Goal: Task Accomplishment & Management: Complete application form

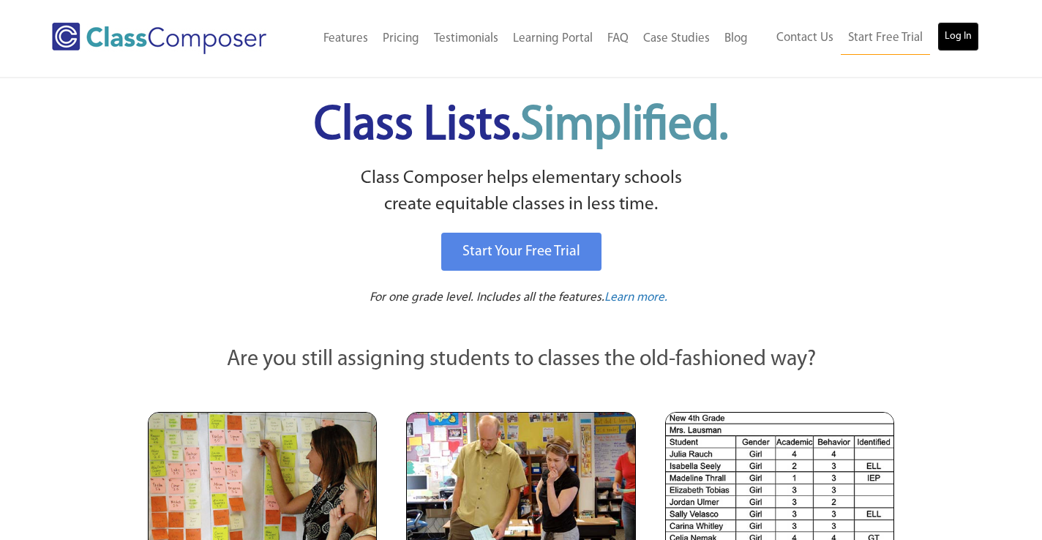
click at [957, 27] on link "Log In" at bounding box center [958, 36] width 42 height 29
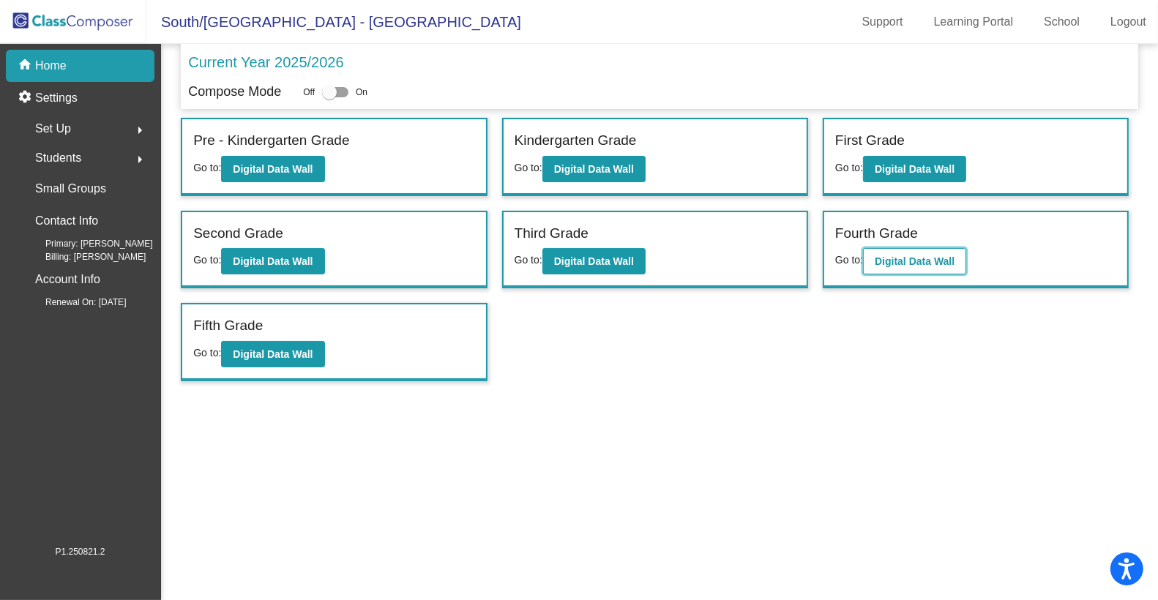
click at [942, 255] on b "Digital Data Wall" at bounding box center [915, 261] width 80 height 12
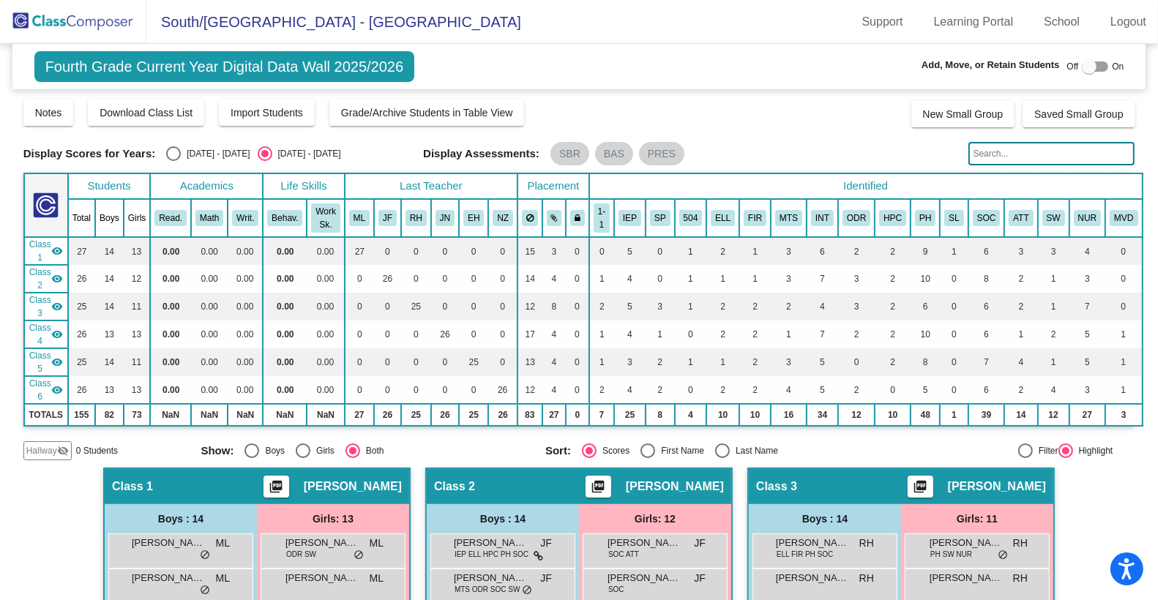
click at [1082, 65] on div at bounding box center [1089, 66] width 15 height 15
checkbox input "true"
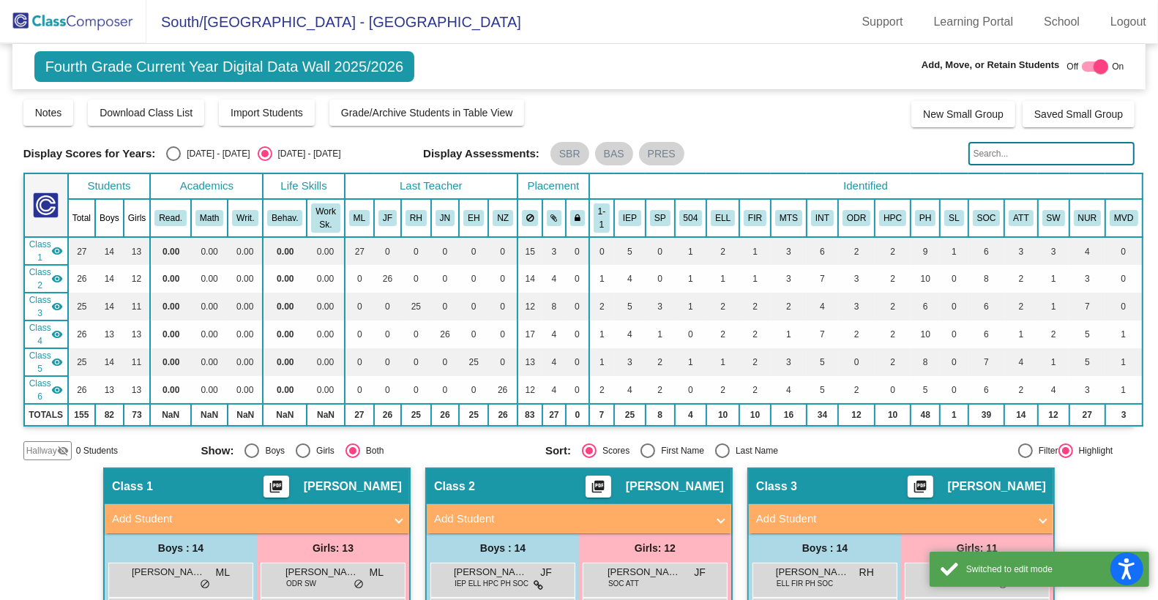
click at [50, 447] on span "Hallway" at bounding box center [41, 450] width 31 height 13
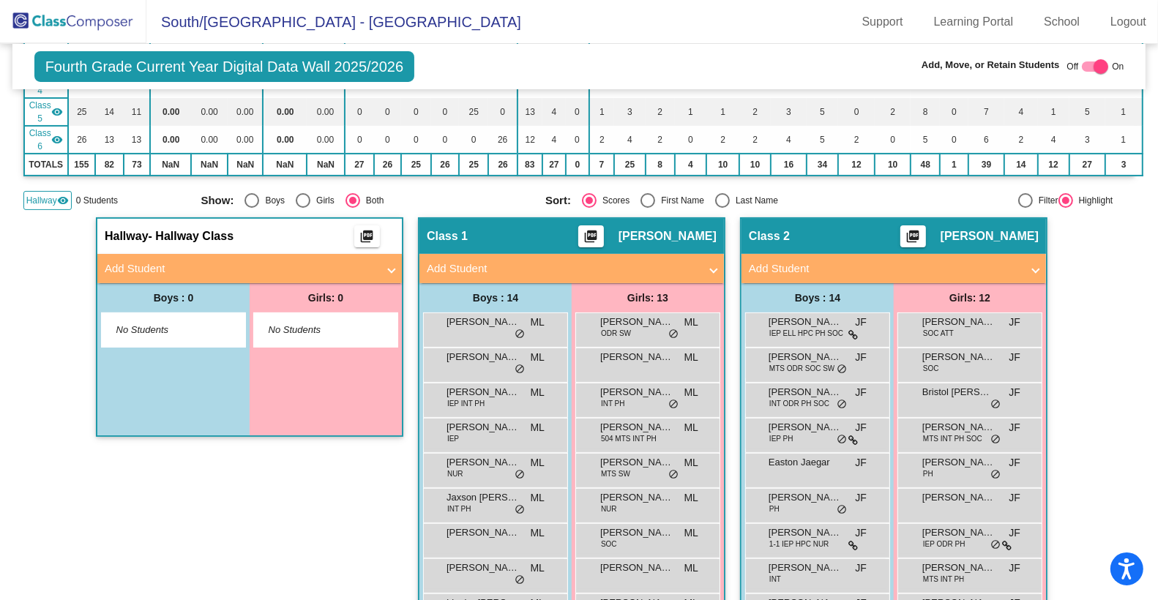
scroll to position [242, 0]
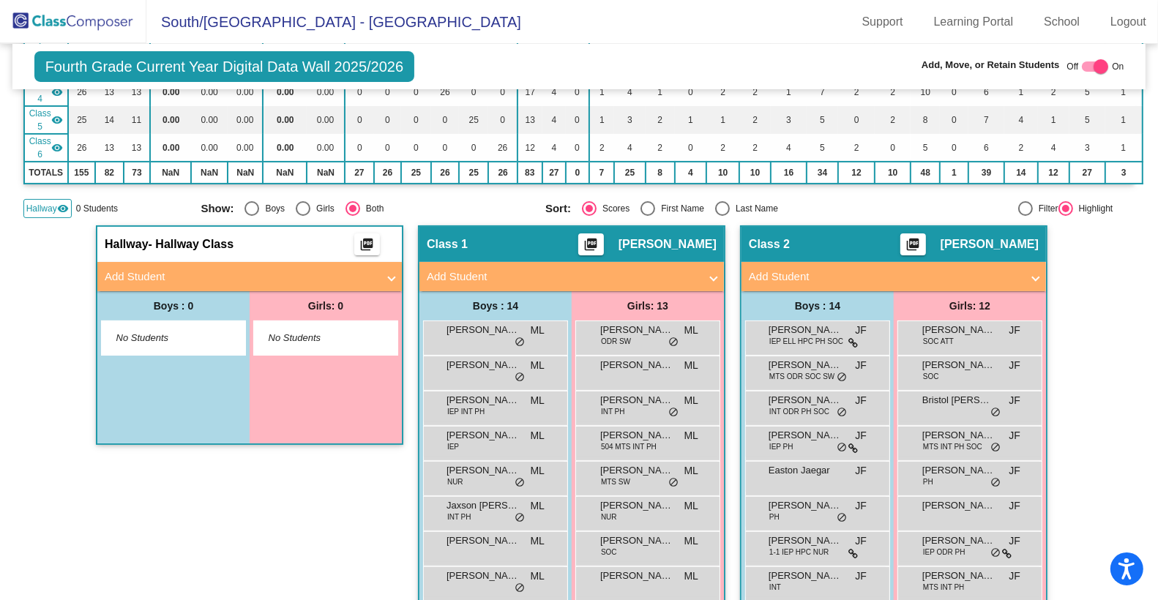
click at [323, 337] on span "No Students" at bounding box center [314, 338] width 91 height 15
click at [344, 274] on mat-panel-title "Add Student" at bounding box center [241, 277] width 272 height 17
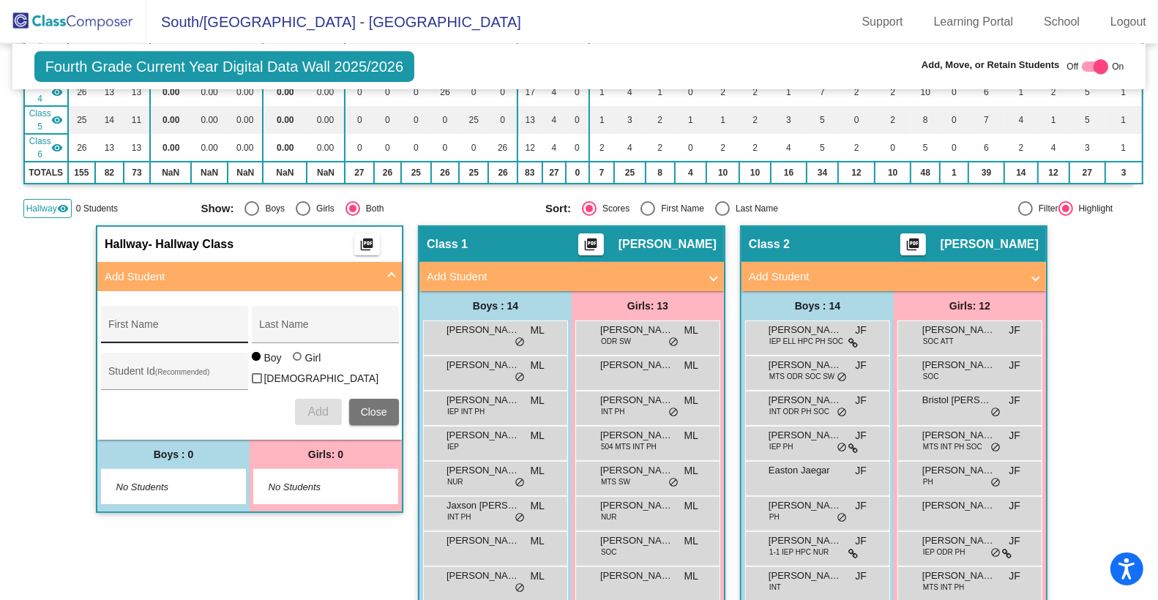
click at [211, 326] on input "First Name" at bounding box center [174, 330] width 132 height 12
type input "[PERSON_NAME]"
click at [295, 360] on div at bounding box center [297, 356] width 9 height 9
click at [298, 364] on input "Girl" at bounding box center [298, 364] width 1 height 1
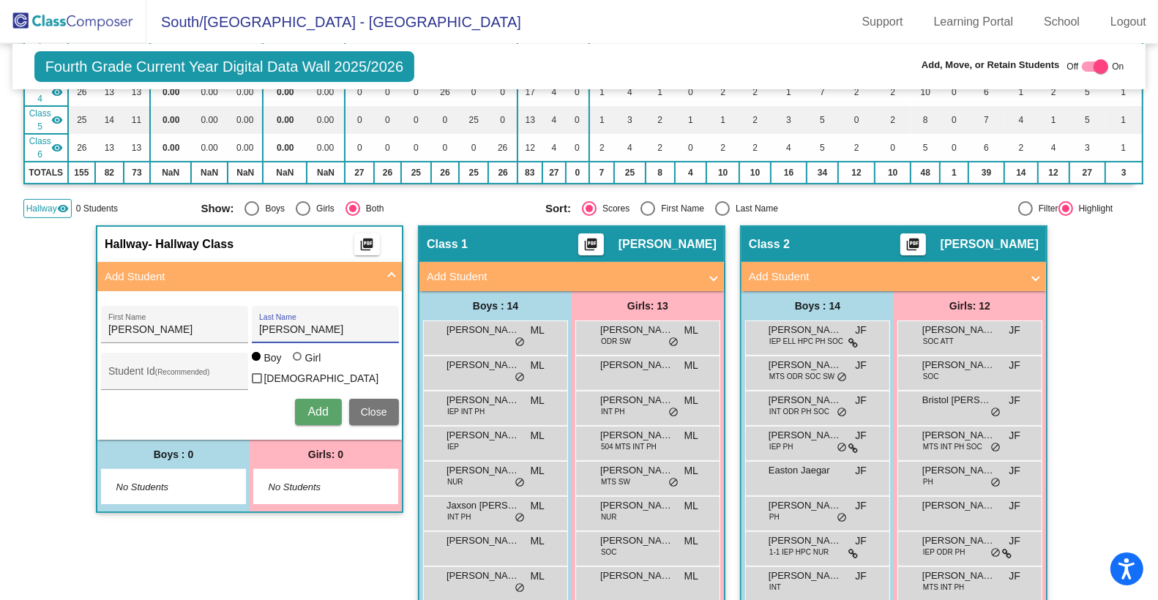
radio input "true"
click at [325, 402] on button "Add" at bounding box center [318, 412] width 47 height 26
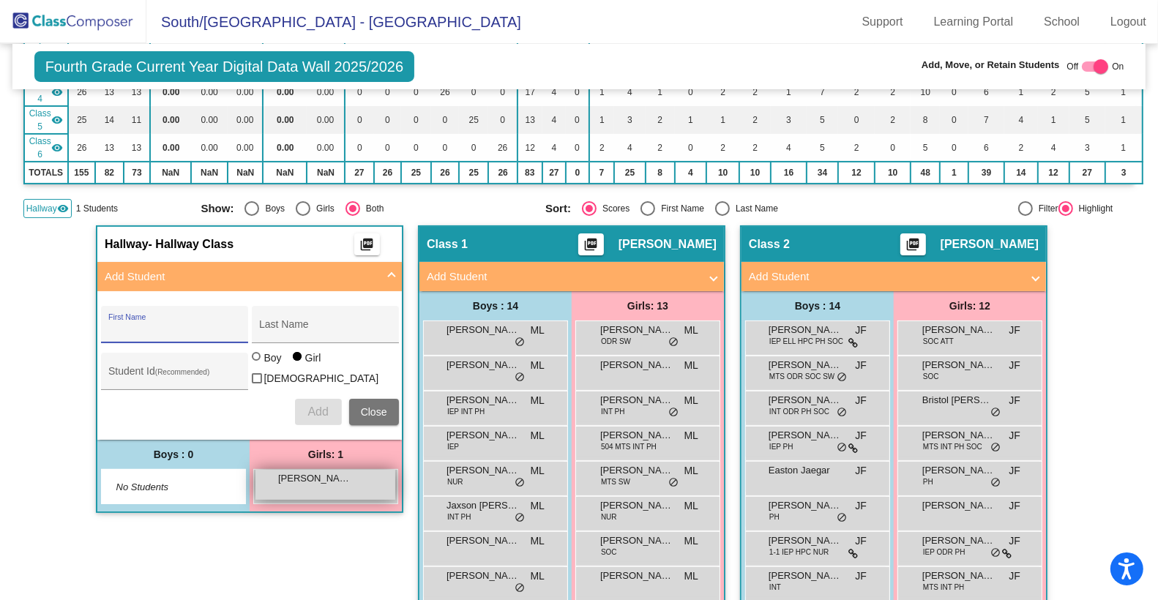
click at [318, 475] on span "[PERSON_NAME]" at bounding box center [314, 478] width 73 height 15
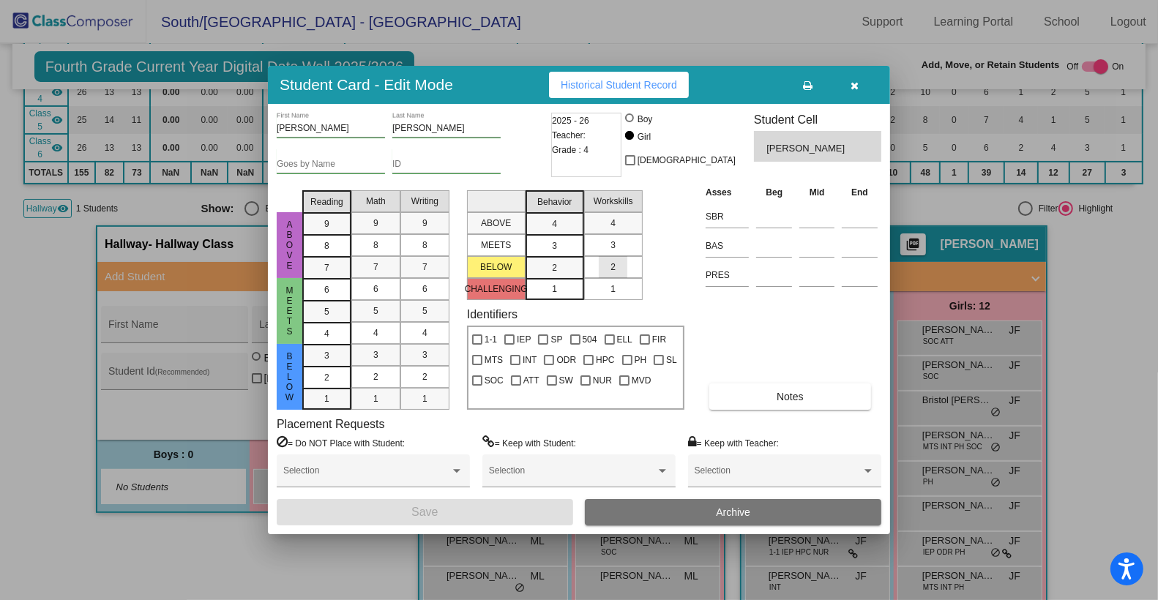
click at [615, 261] on span "2" at bounding box center [612, 267] width 5 height 13
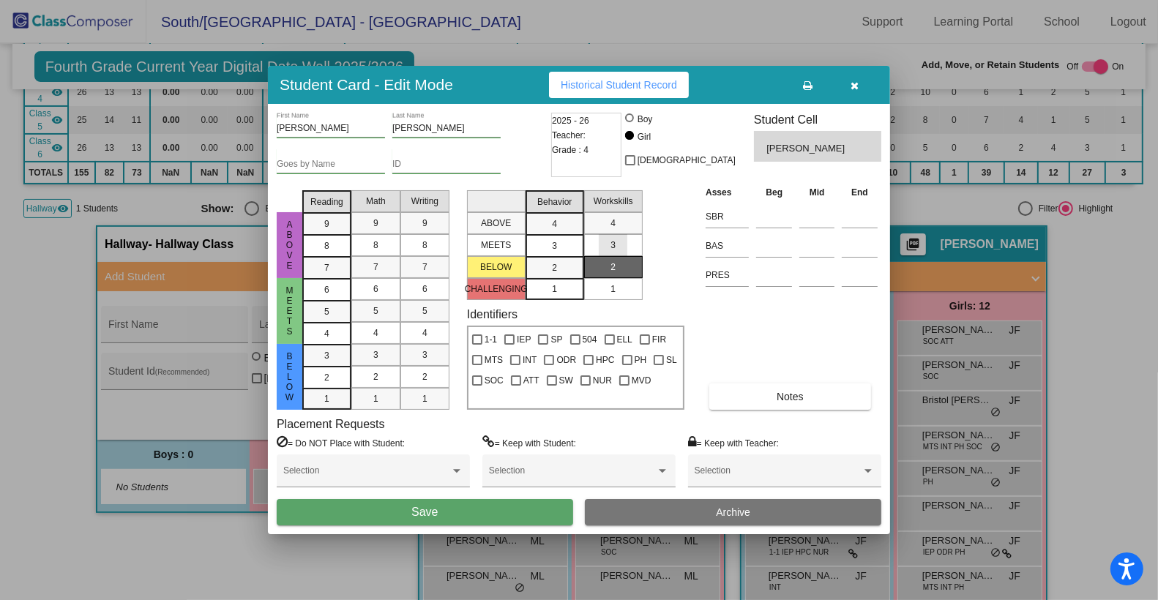
click at [621, 247] on div "3" at bounding box center [613, 245] width 29 height 22
click at [564, 235] on div "3" at bounding box center [554, 224] width 29 height 22
click at [433, 358] on div "3" at bounding box center [425, 355] width 29 height 22
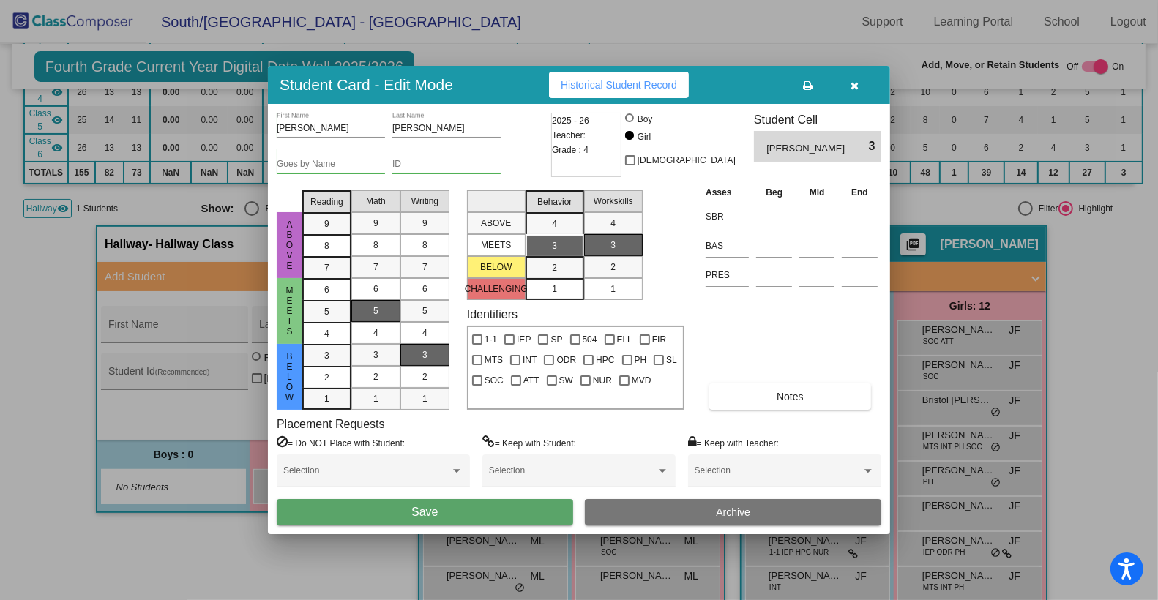
click at [374, 320] on div "5" at bounding box center [376, 311] width 29 height 22
click at [335, 301] on div "5" at bounding box center [326, 290] width 29 height 22
click at [422, 509] on span "Save" at bounding box center [424, 512] width 26 height 12
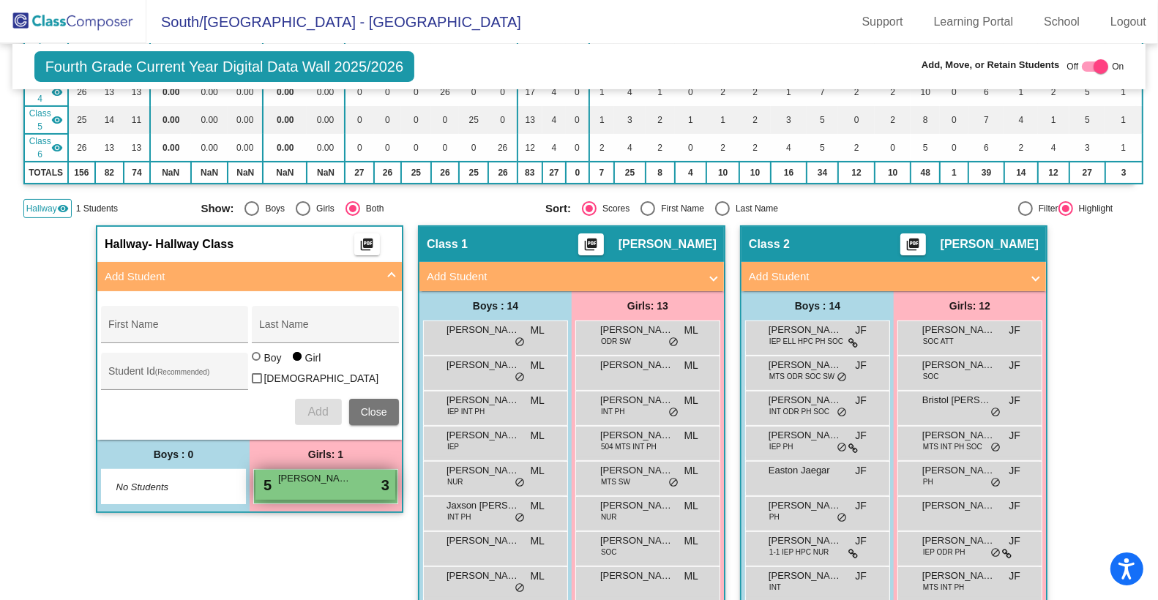
click at [300, 476] on span "[PERSON_NAME]" at bounding box center [314, 478] width 73 height 15
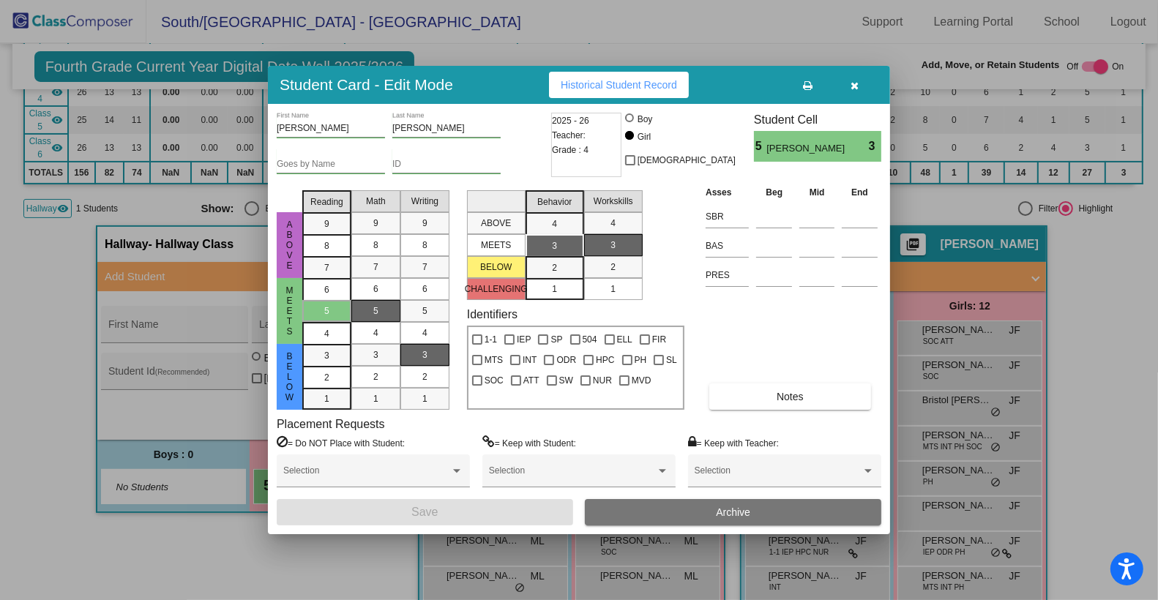
click at [427, 163] on input "ID" at bounding box center [446, 165] width 108 height 10
paste input "14062"
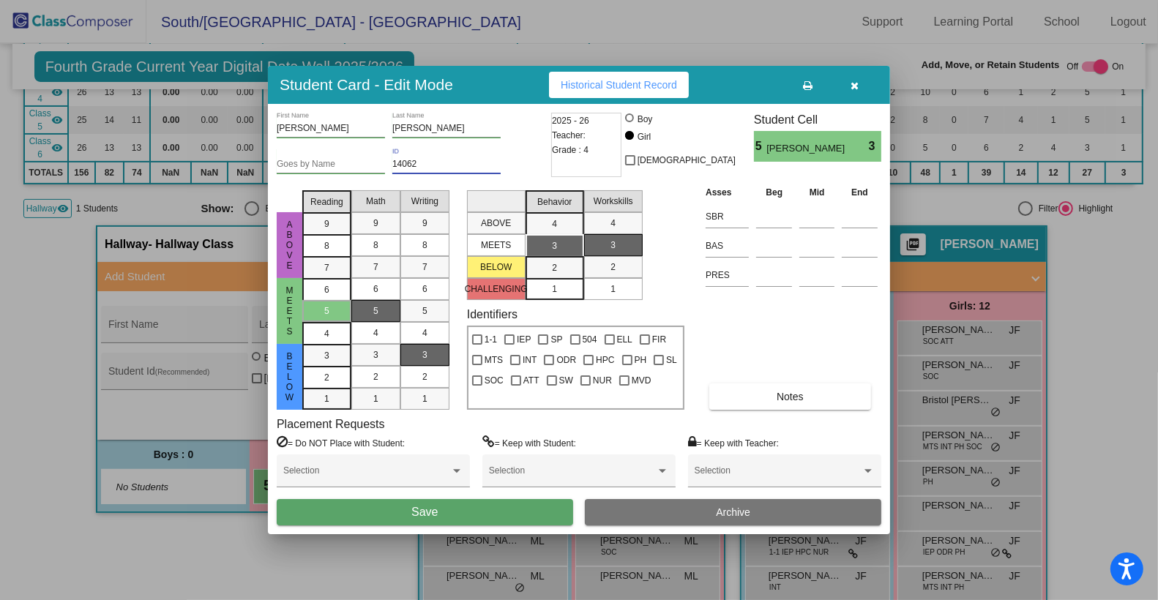
type input "14062"
click at [465, 509] on button "Save" at bounding box center [425, 512] width 296 height 26
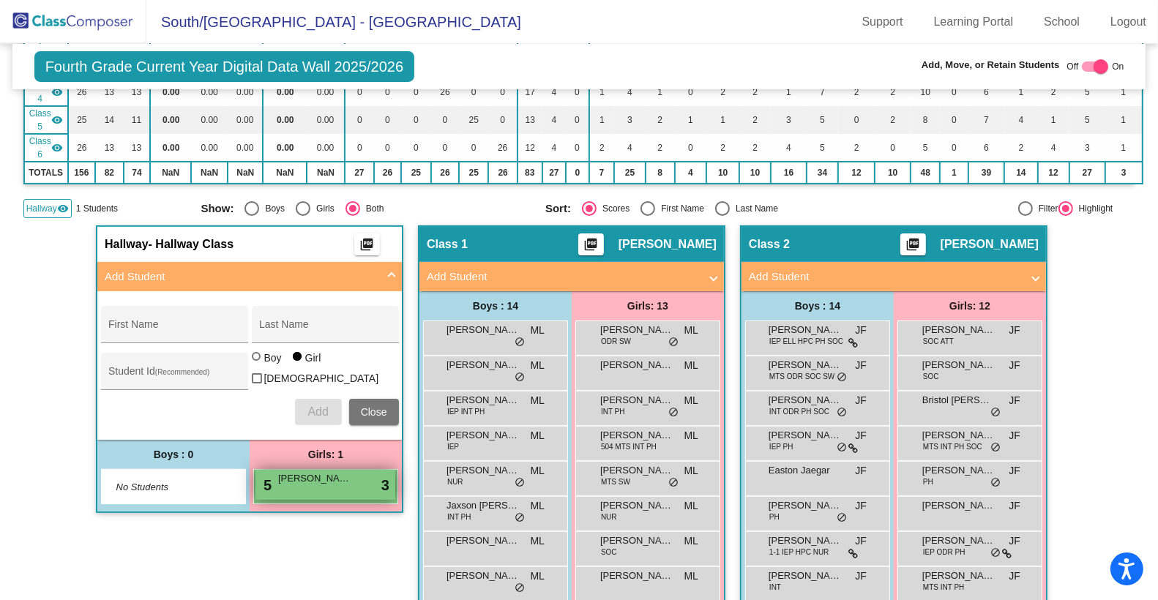
click at [326, 484] on div "5 [PERSON_NAME] lock do_not_disturb_alt 3" at bounding box center [325, 485] width 140 height 30
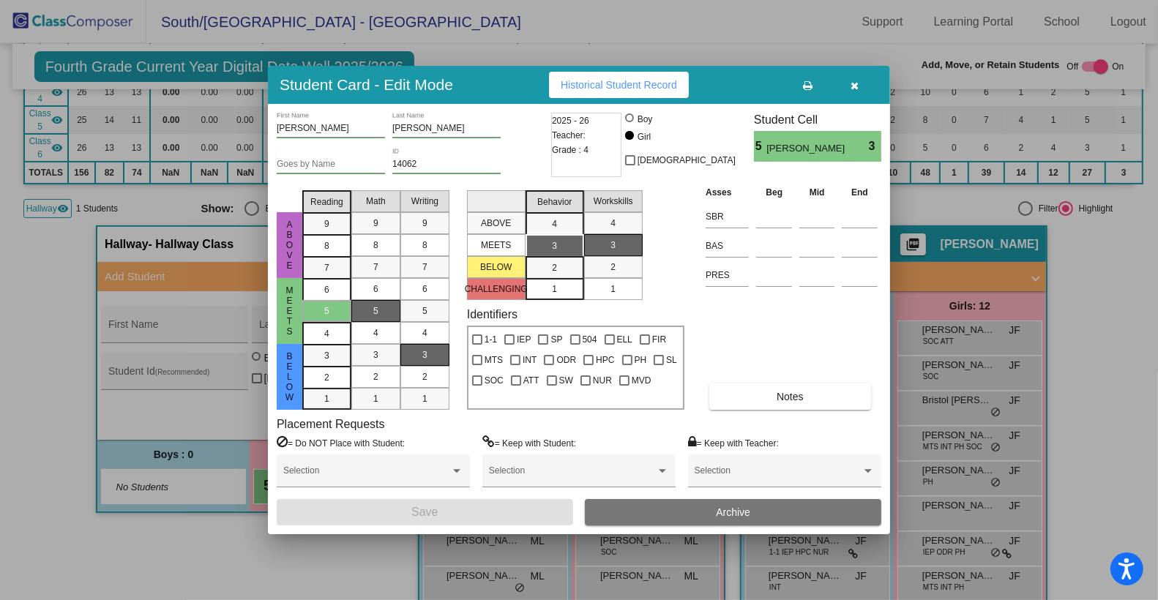
click at [857, 83] on icon "button" at bounding box center [855, 86] width 8 height 10
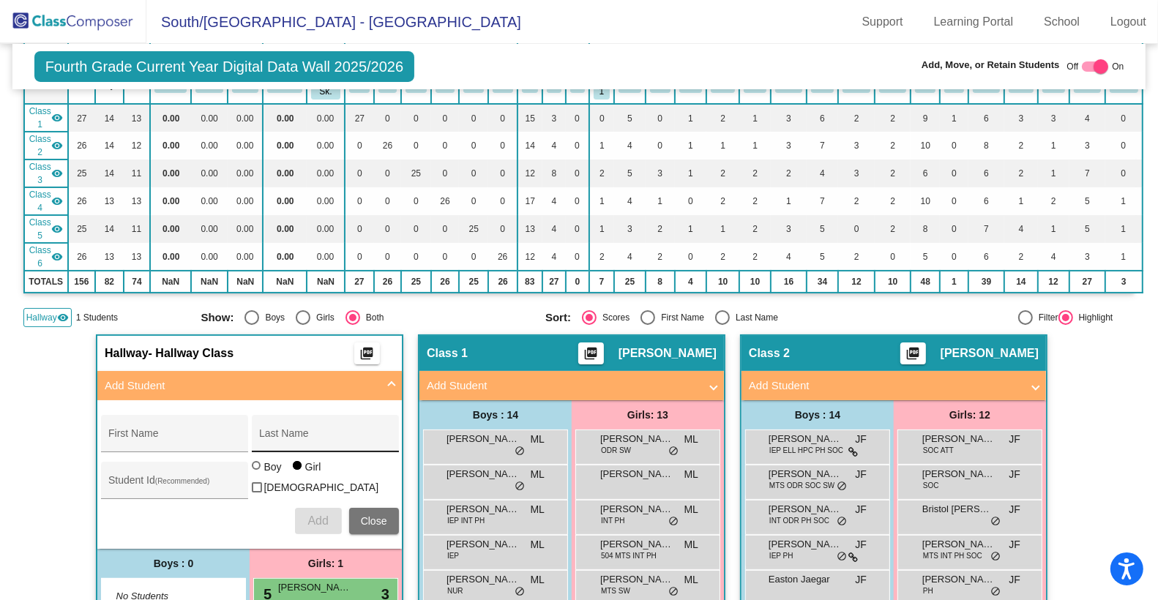
scroll to position [84, 0]
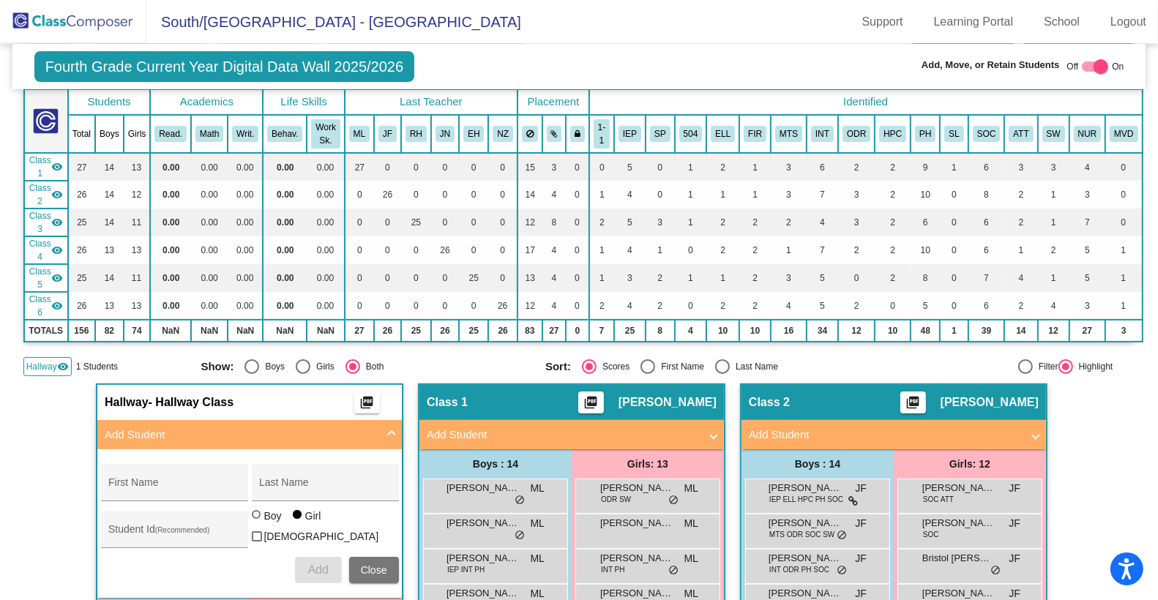
click at [576, 26] on mat-toolbar "[GEOGRAPHIC_DATA] - [GEOGRAPHIC_DATA] Support Learning Portal School Logout" at bounding box center [579, 22] width 1158 height 44
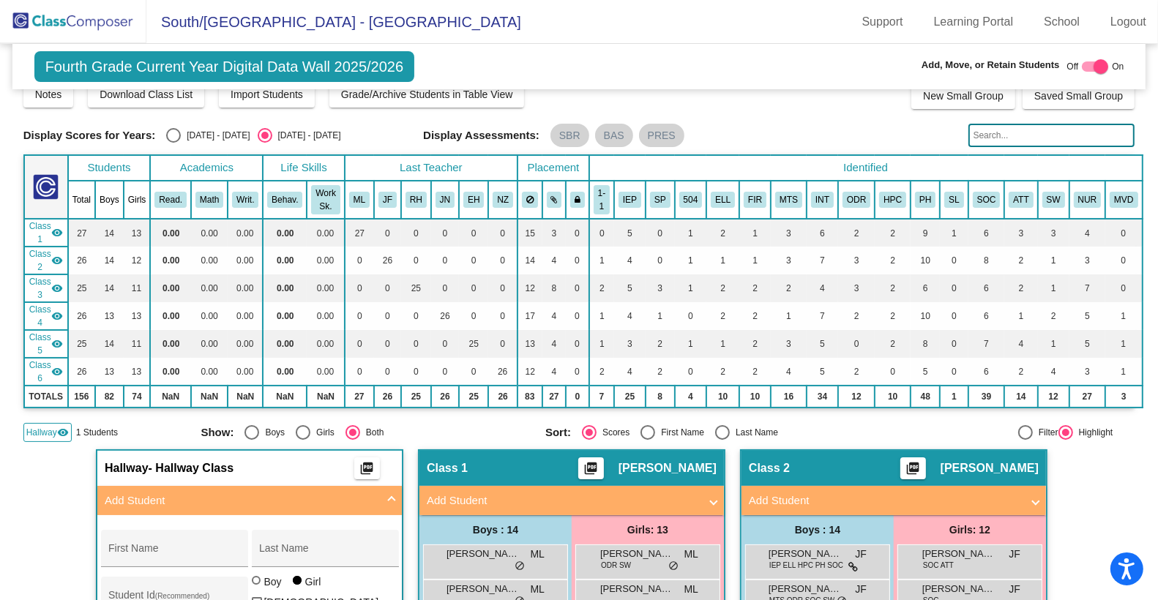
scroll to position [0, 0]
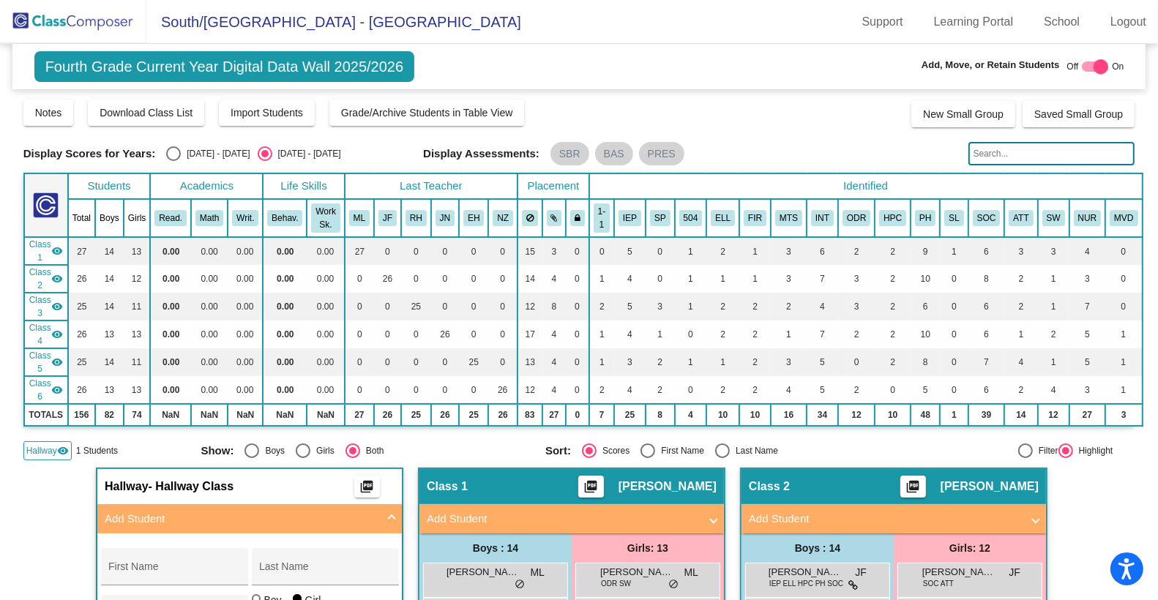
click at [713, 148] on div "Display Assessments: SBR BAS PRES" at bounding box center [690, 153] width 534 height 23
click at [244, 63] on span "Fourth Grade Current Year Digital Data Wall 2025/2026" at bounding box center [224, 66] width 381 height 31
click at [77, 11] on img at bounding box center [73, 21] width 146 height 43
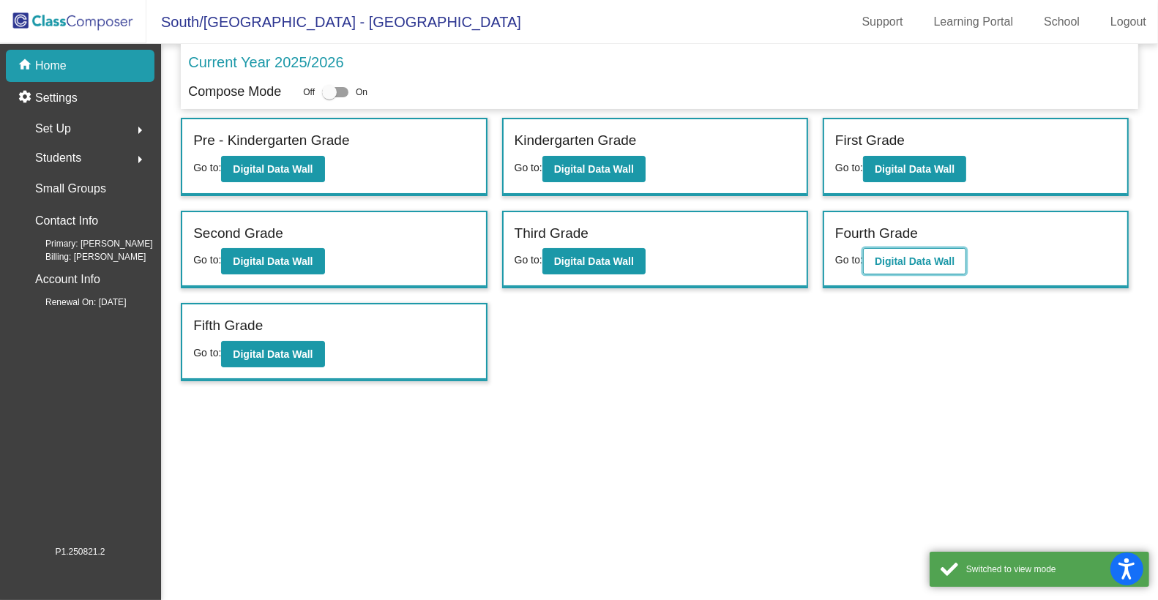
click at [900, 259] on b "Digital Data Wall" at bounding box center [915, 261] width 80 height 12
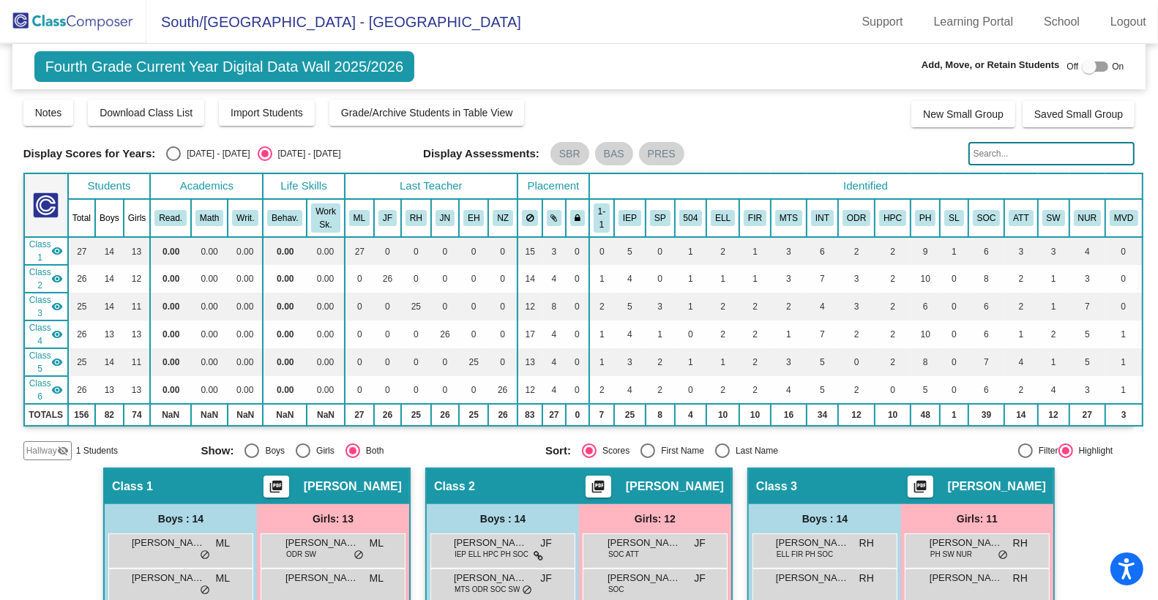
click at [64, 449] on mat-icon "visibility_off" at bounding box center [63, 451] width 12 height 12
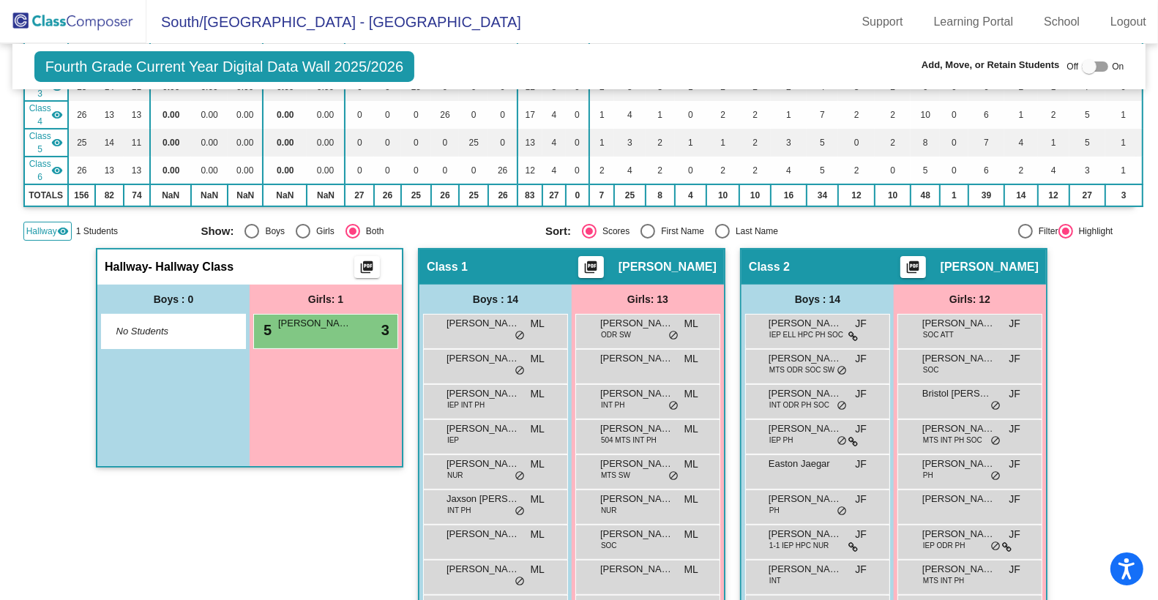
scroll to position [236, 0]
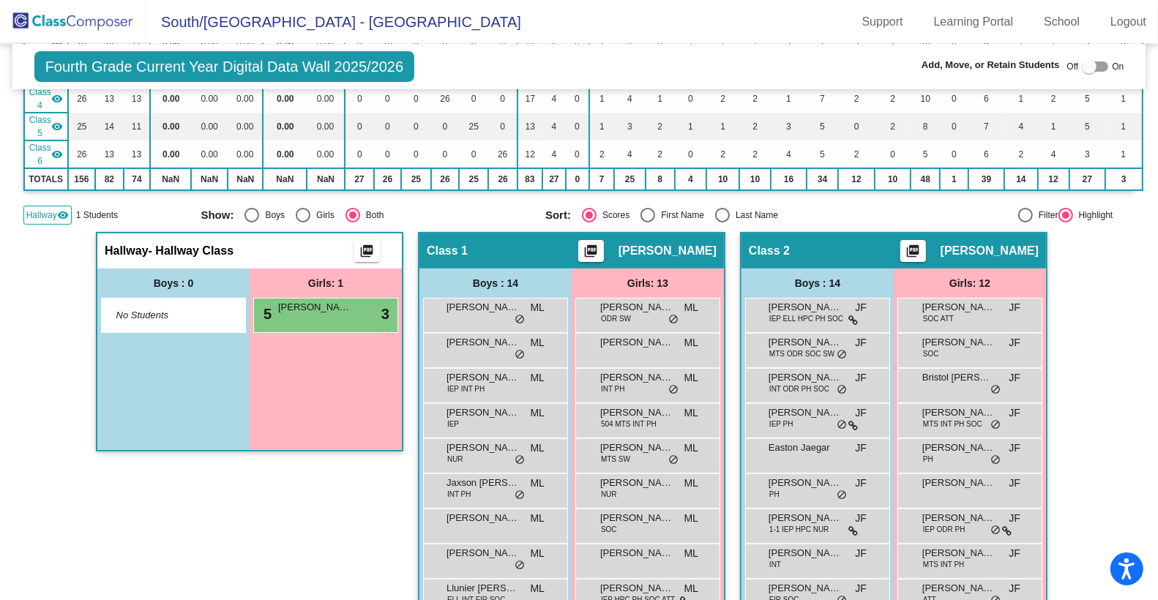
drag, startPoint x: 318, startPoint y: 310, endPoint x: 343, endPoint y: 451, distance: 142.7
click at [343, 451] on app-classroom "Hallway - Hallway Class picture_as_pdf Add Student First Name Last Name Student…" at bounding box center [249, 349] width 307 height 234
click at [1094, 61] on div at bounding box center [1095, 66] width 26 height 10
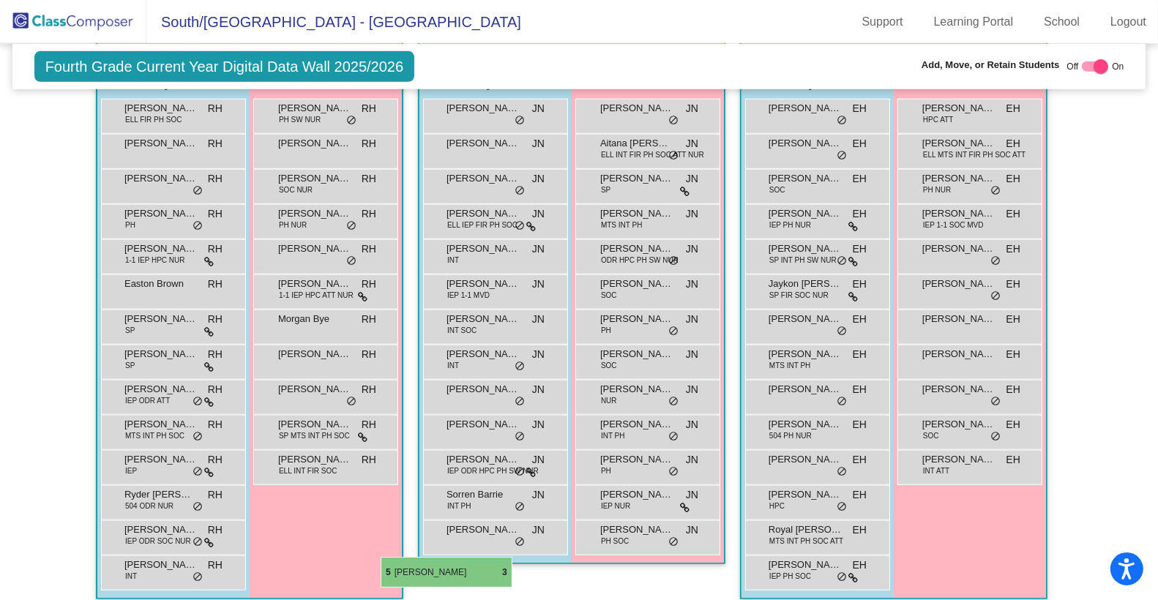
scroll to position [1087, 0]
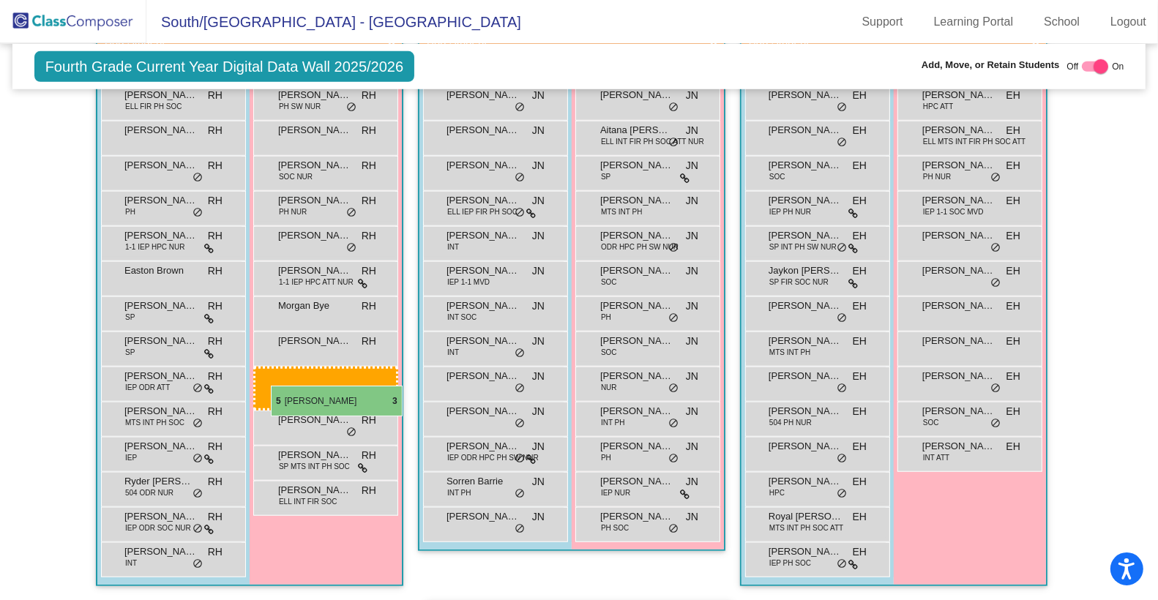
drag, startPoint x: 340, startPoint y: 332, endPoint x: 271, endPoint y: 386, distance: 87.1
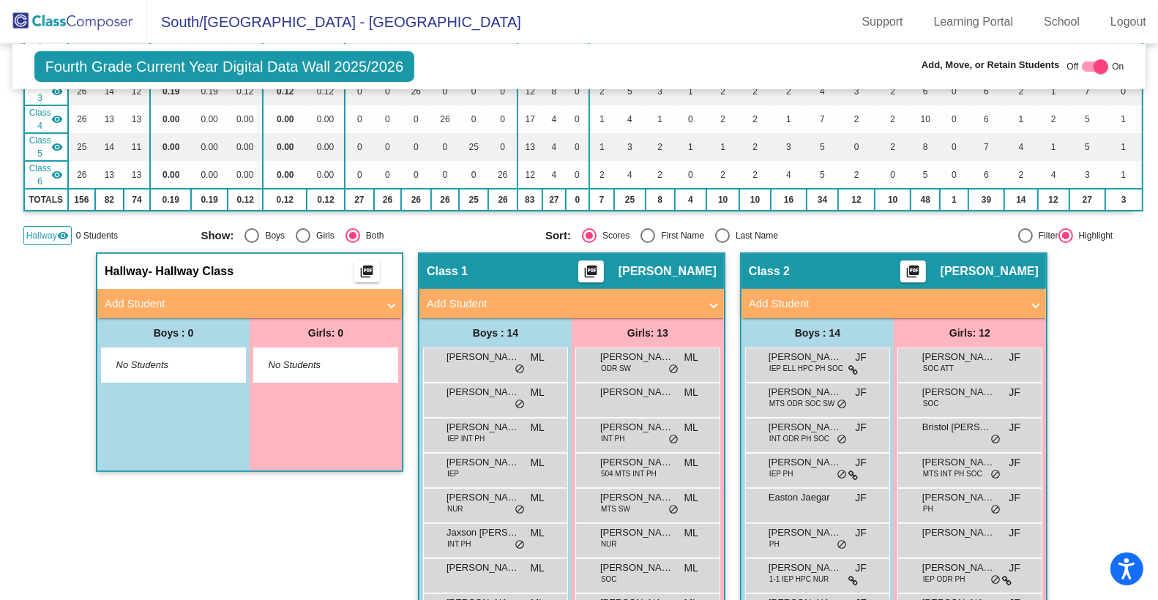
scroll to position [0, 0]
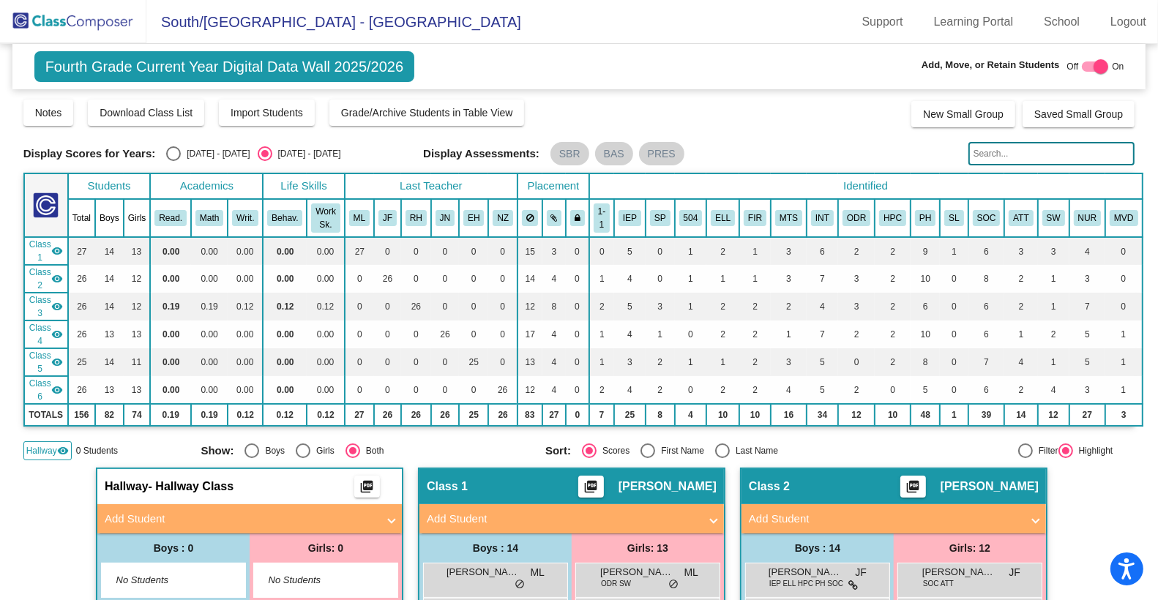
click at [757, 60] on div "Fourth Grade Current Year Digital Data Wall 2025/2026 Add, Move, or Retain Stud…" at bounding box center [579, 66] width 1134 height 45
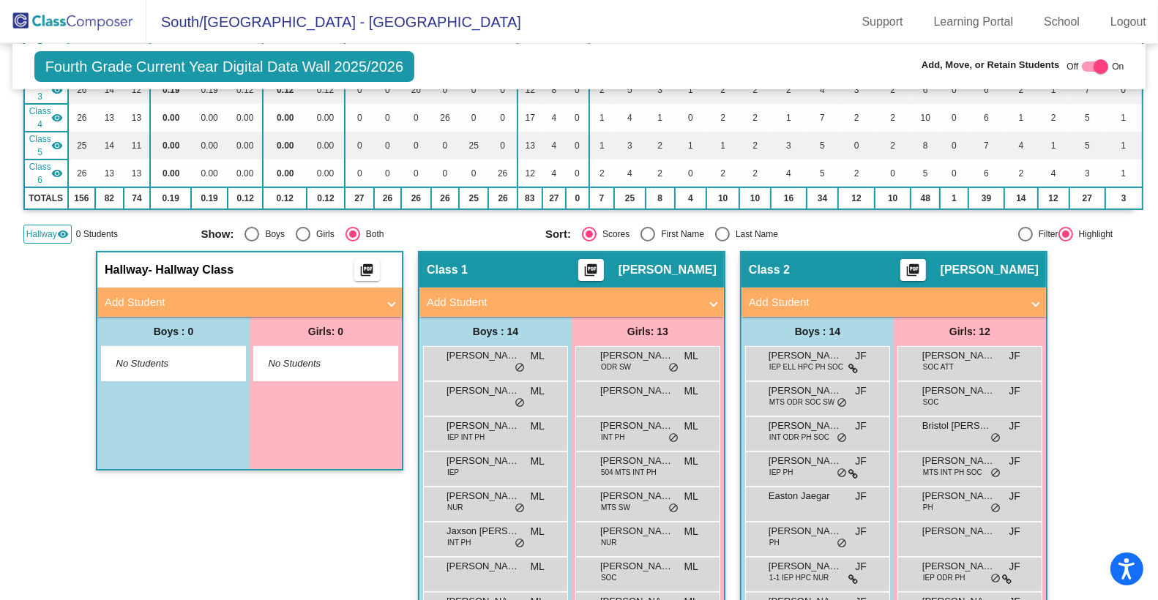
scroll to position [222, 0]
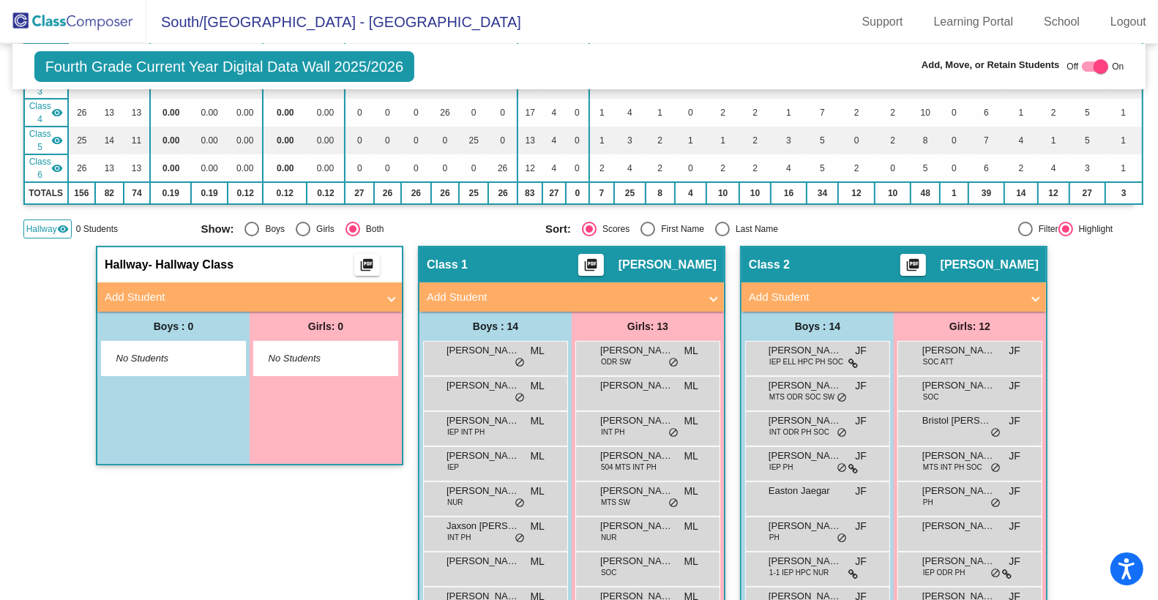
click at [1093, 68] on div at bounding box center [1100, 66] width 15 height 15
checkbox input "false"
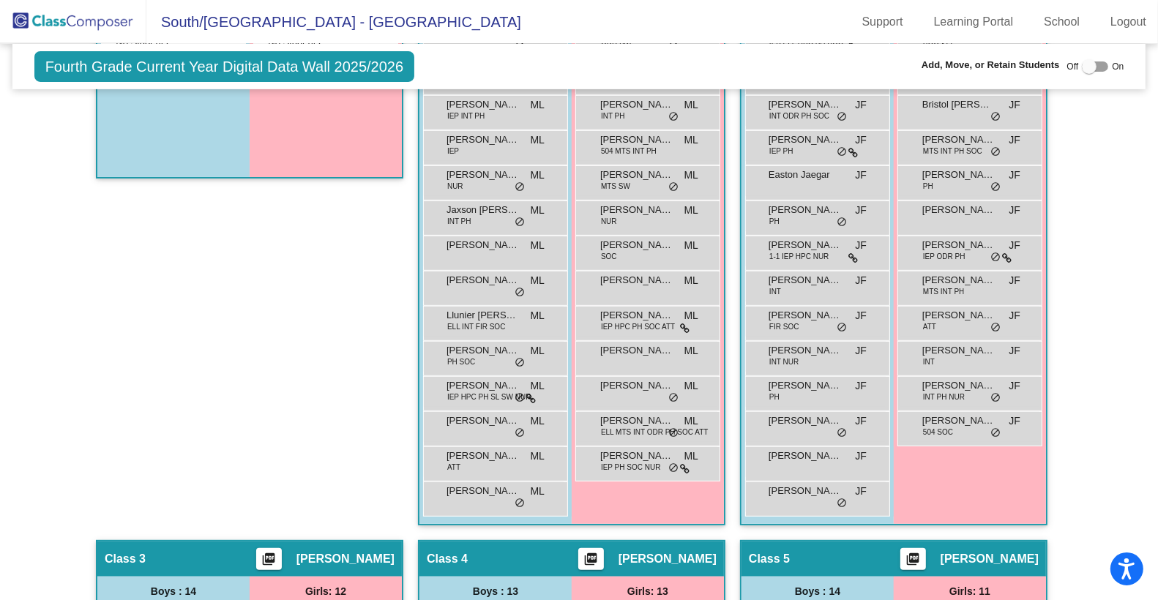
scroll to position [517, 0]
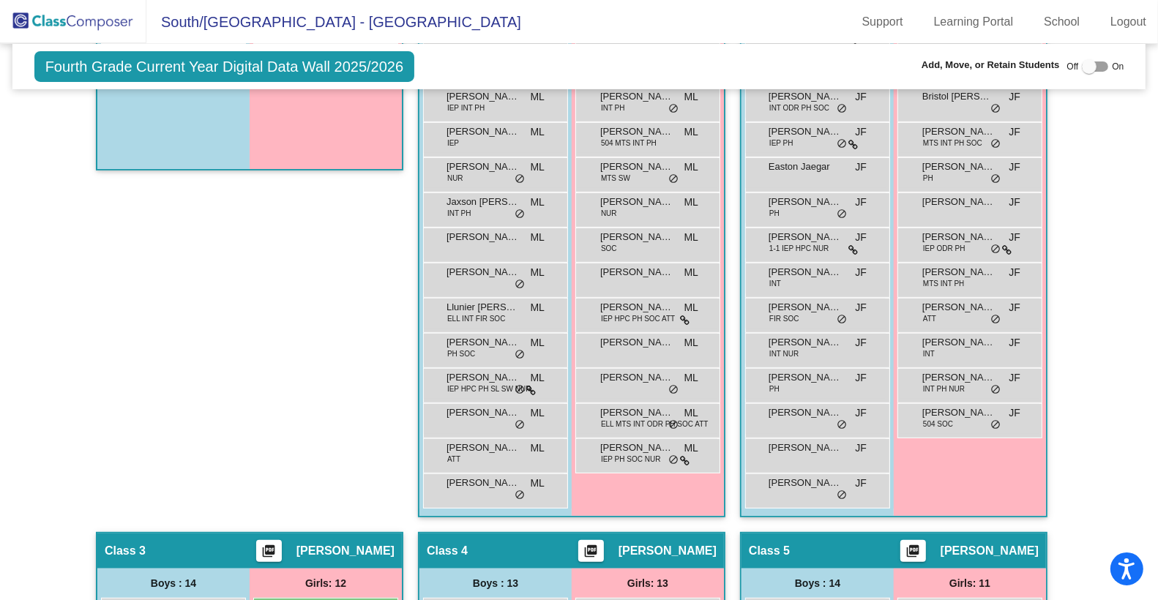
click at [705, 30] on mat-toolbar "[GEOGRAPHIC_DATA] - [GEOGRAPHIC_DATA] Support Learning Portal School Logout" at bounding box center [579, 22] width 1158 height 44
